Goal: Complete application form: Complete application form

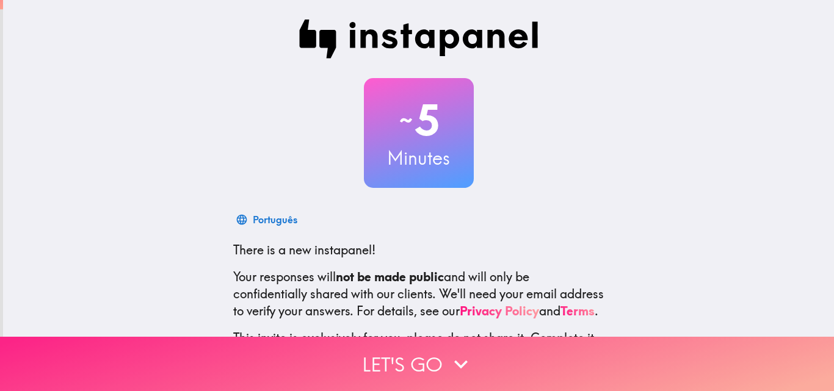
click at [414, 353] on button "Let's go" at bounding box center [417, 364] width 834 height 54
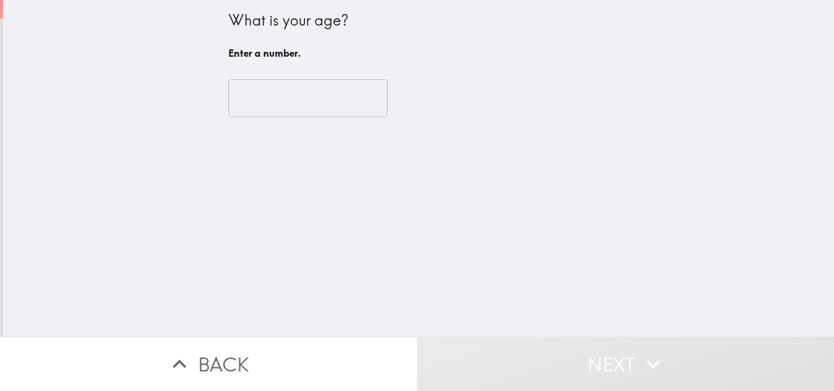
click at [258, 101] on input "number" at bounding box center [307, 98] width 159 height 38
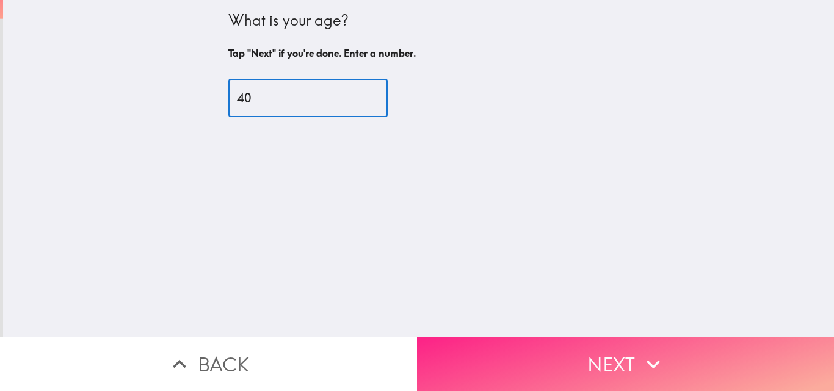
type input "40"
click at [577, 353] on button "Next" at bounding box center [625, 364] width 417 height 54
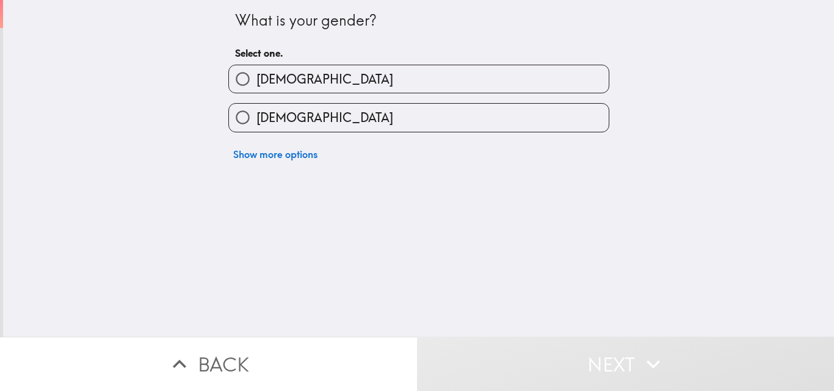
click at [262, 63] on div "[DEMOGRAPHIC_DATA]" at bounding box center [413, 74] width 391 height 38
click at [232, 75] on input "[DEMOGRAPHIC_DATA]" at bounding box center [242, 78] width 27 height 27
radio input "true"
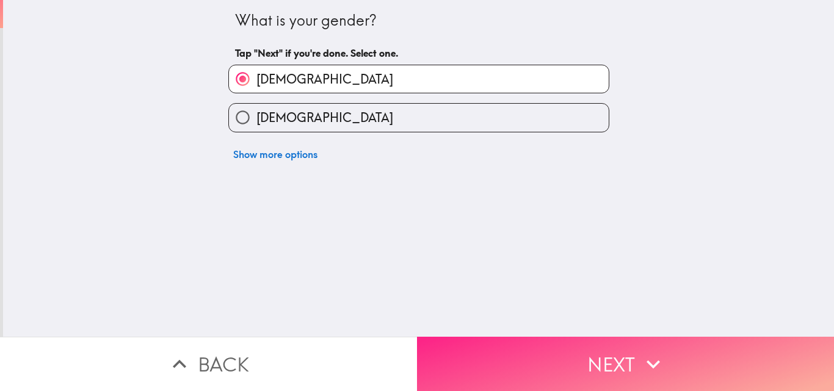
click at [580, 376] on button "Next" at bounding box center [625, 364] width 417 height 54
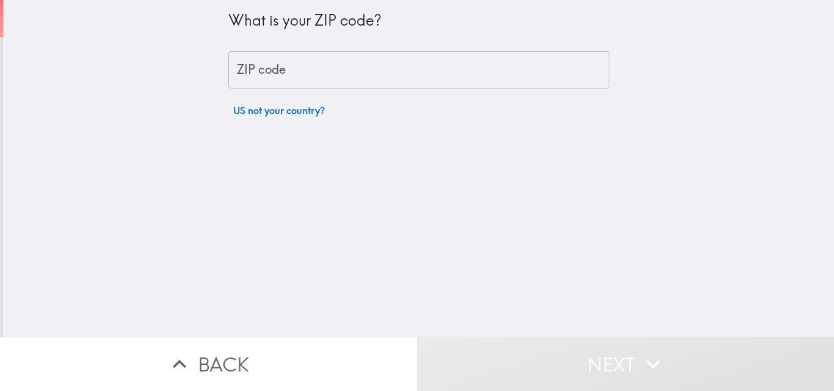
click at [298, 65] on input "ZIP code" at bounding box center [418, 70] width 381 height 38
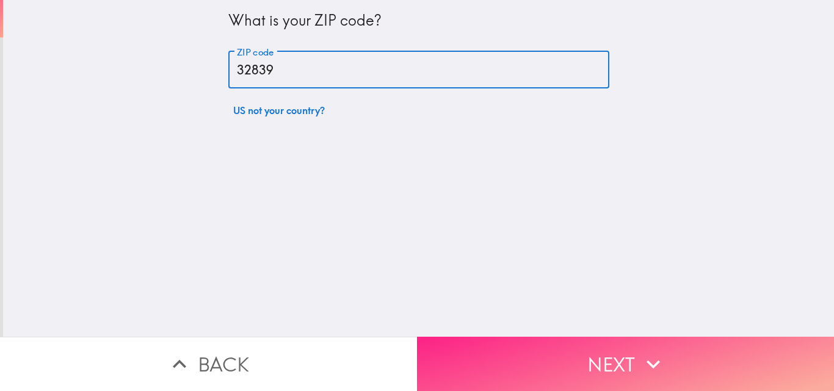
type input "32839"
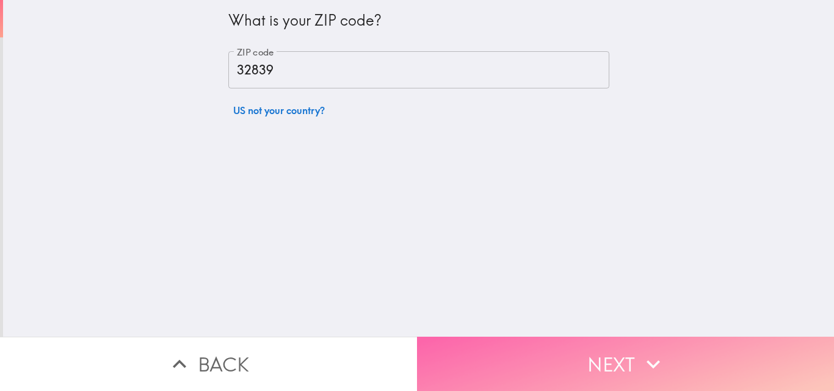
click at [521, 361] on button "Next" at bounding box center [625, 364] width 417 height 54
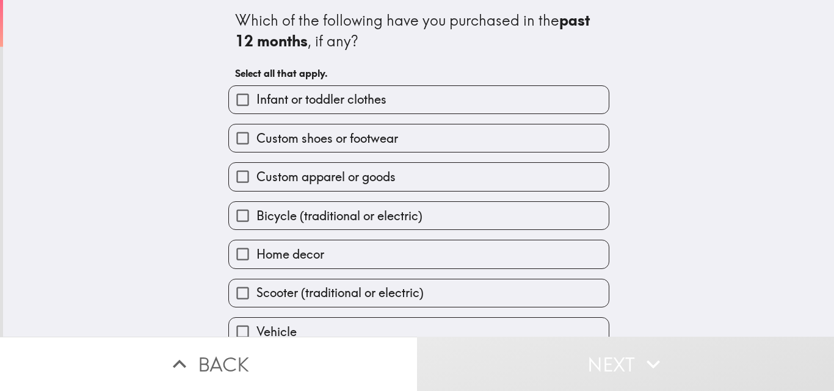
click at [317, 137] on span "Custom shoes or footwear" at bounding box center [327, 138] width 142 height 17
click at [256, 137] on input "Custom shoes or footwear" at bounding box center [242, 137] width 27 height 27
checkbox input "true"
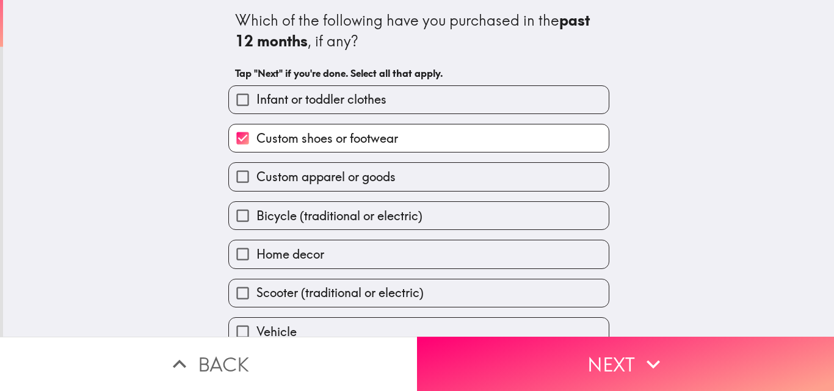
click at [290, 218] on span "Bicycle (traditional or electric)" at bounding box center [339, 215] width 166 height 17
click at [256, 218] on input "Bicycle (traditional or electric)" at bounding box center [242, 215] width 27 height 27
checkbox input "true"
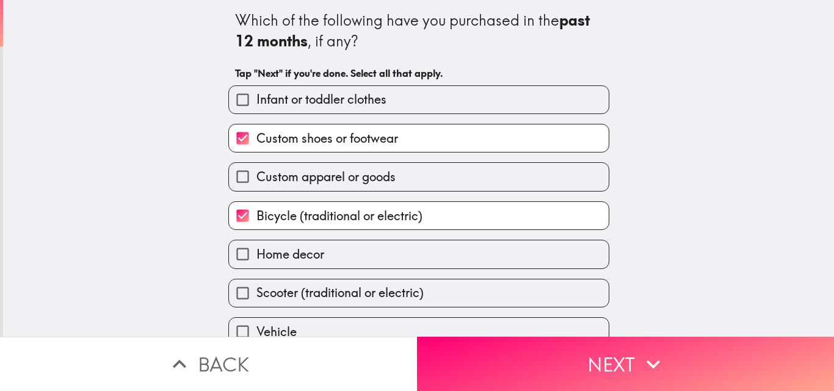
click at [279, 262] on span "Home decor" at bounding box center [290, 254] width 68 height 17
click at [256, 262] on input "Home decor" at bounding box center [242, 253] width 27 height 27
checkbox input "true"
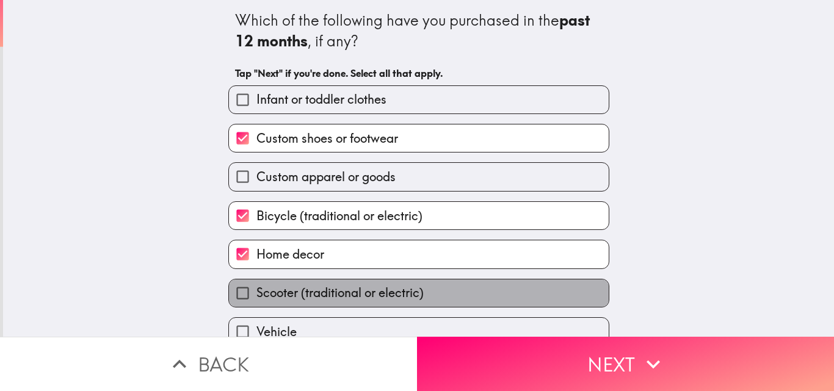
click at [279, 290] on span "Scooter (traditional or electric)" at bounding box center [339, 292] width 167 height 17
click at [256, 290] on input "Scooter (traditional or electric)" at bounding box center [242, 292] width 27 height 27
checkbox input "true"
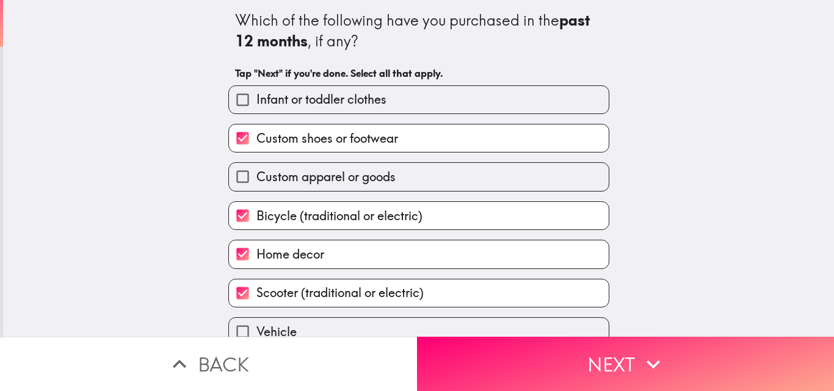
scroll to position [57, 0]
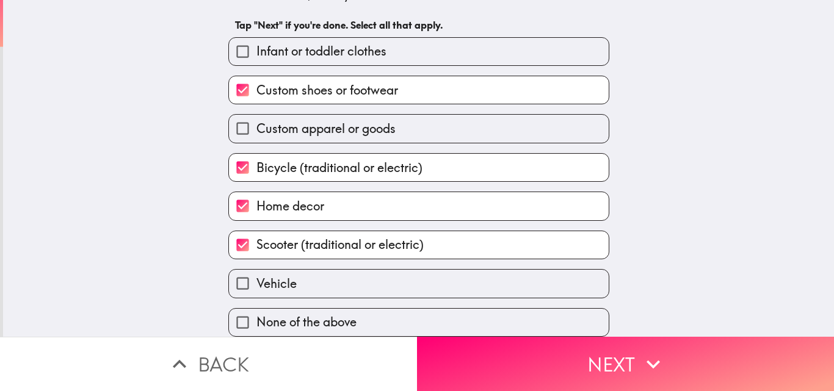
click at [262, 275] on span "Vehicle" at bounding box center [276, 283] width 40 height 17
click at [256, 275] on input "Vehicle" at bounding box center [242, 283] width 27 height 27
checkbox input "true"
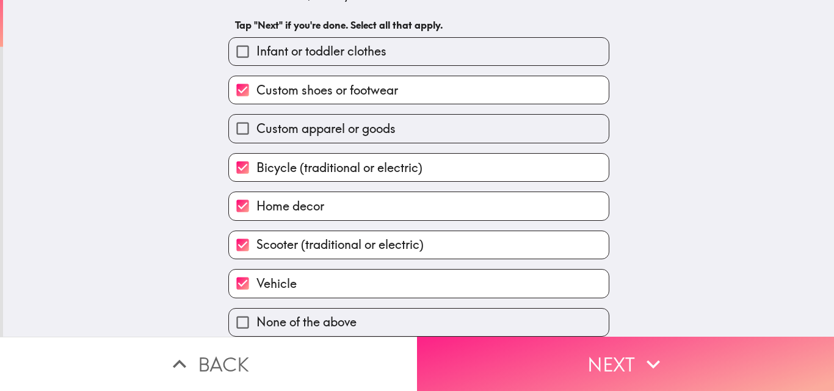
click at [602, 366] on button "Next" at bounding box center [625, 364] width 417 height 54
